Goal: Register for event/course

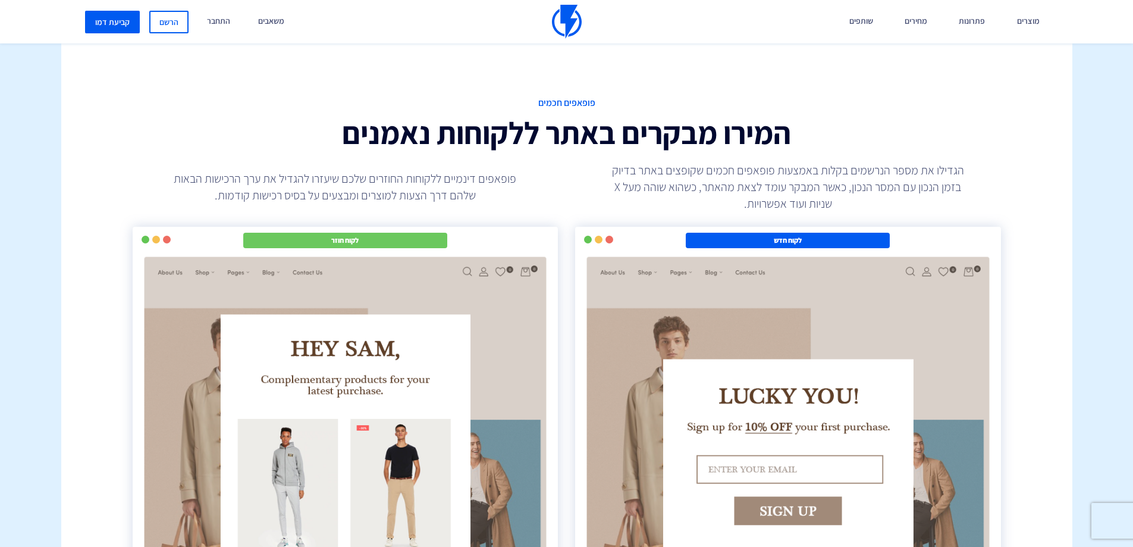
scroll to position [2082, 0]
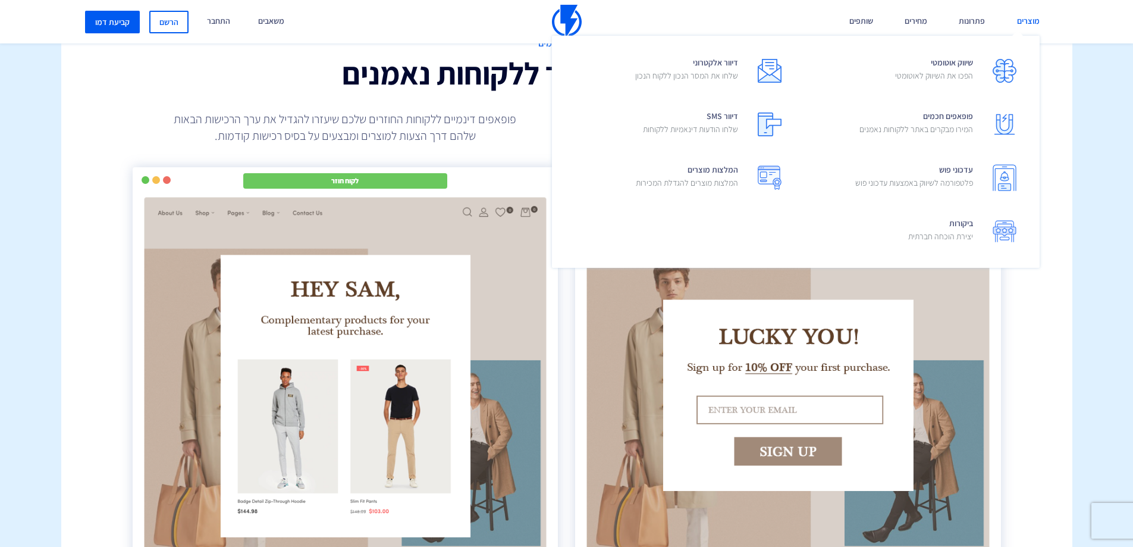
click at [1038, 26] on link "מוצרים" at bounding box center [1028, 21] width 40 height 43
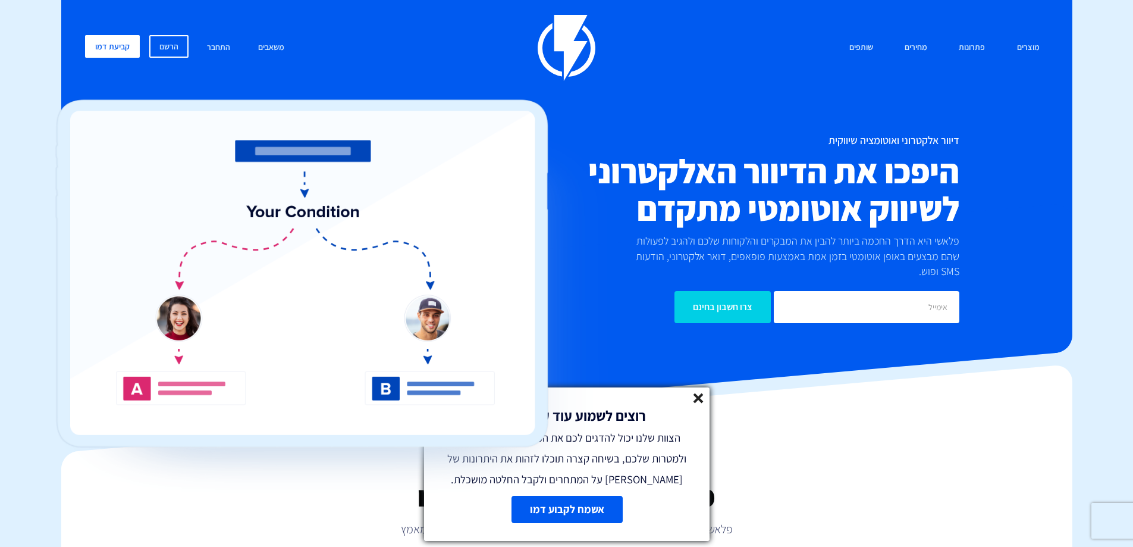
click at [696, 398] on icon at bounding box center [699, 398] width 10 height 10
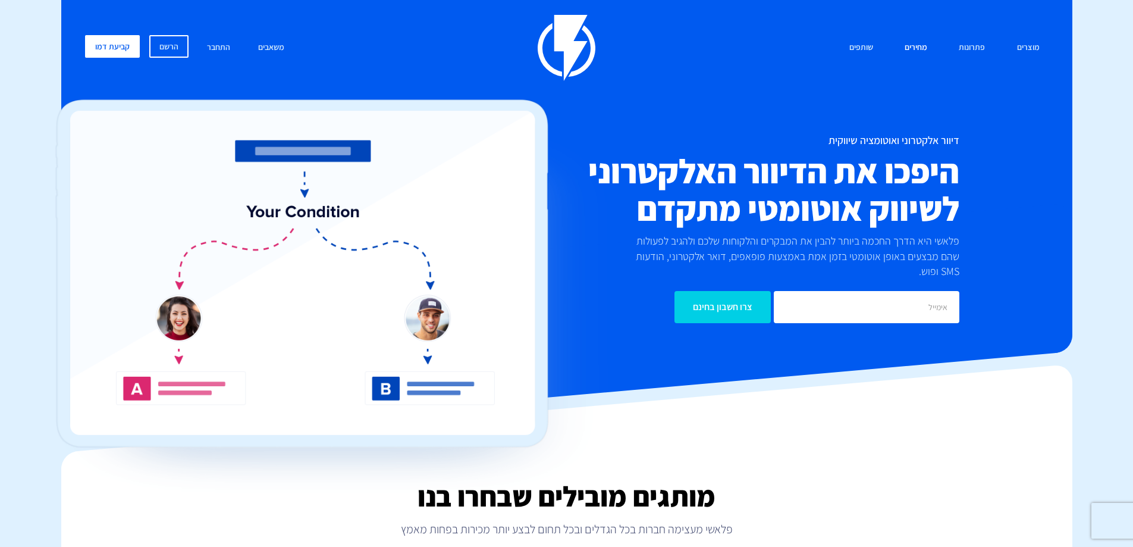
click at [927, 42] on link "מחירים" at bounding box center [916, 48] width 40 height 26
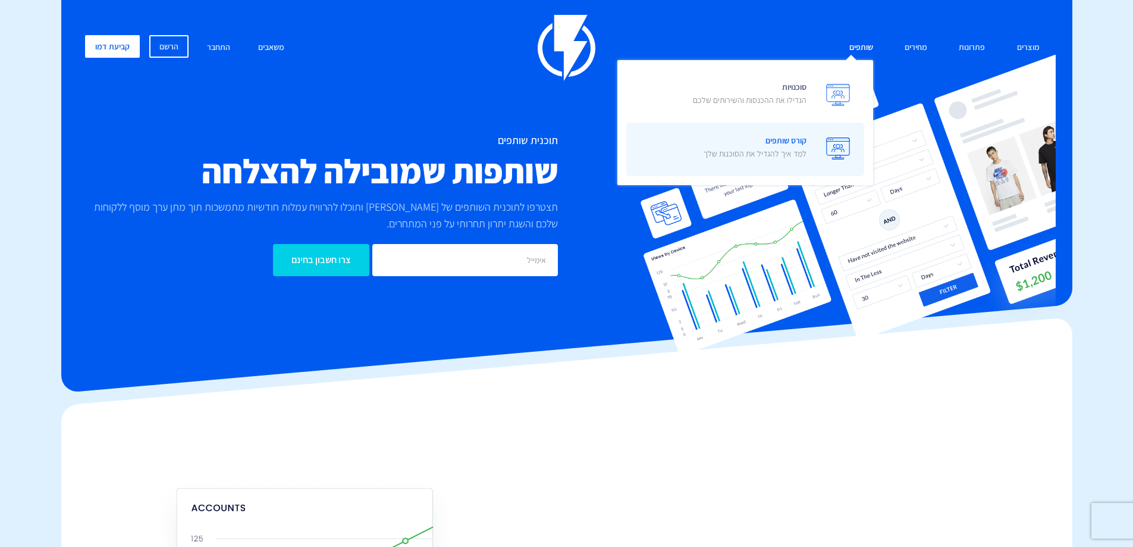
click at [819, 142] on link "קורס שותפים למד איך להגדיל את הסוכנות שלך" at bounding box center [745, 150] width 238 height 54
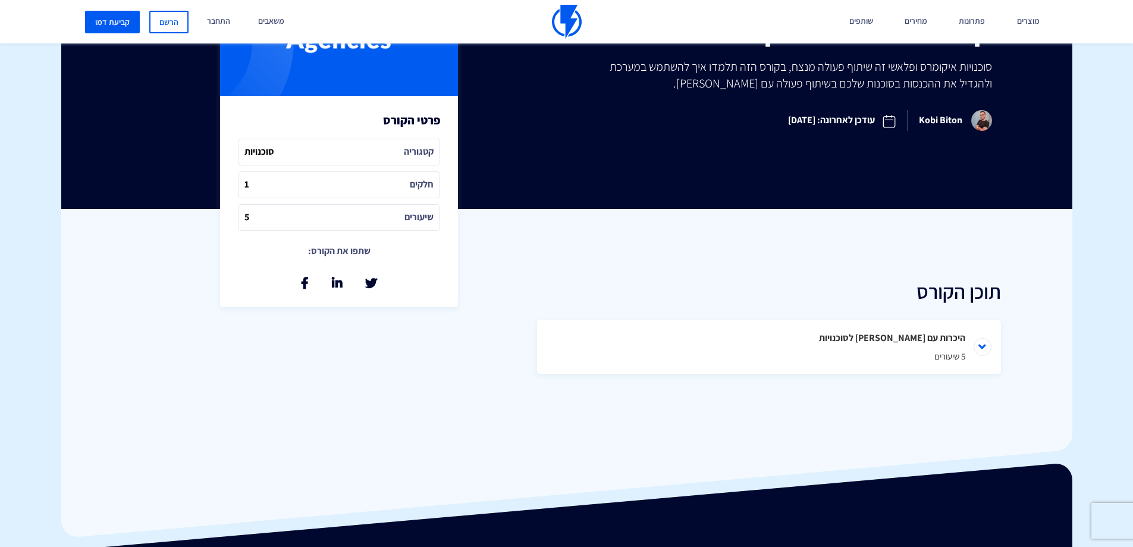
scroll to position [537, 0]
